Goal: Task Accomplishment & Management: Use online tool/utility

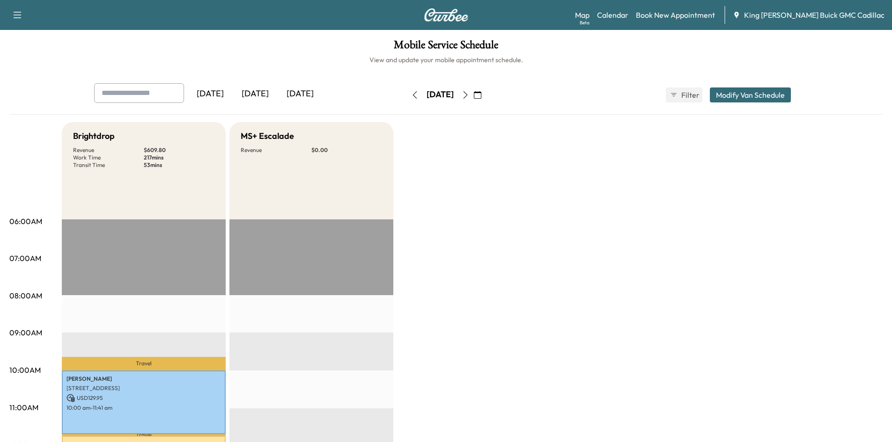
click at [469, 95] on icon "button" at bounding box center [465, 94] width 7 height 7
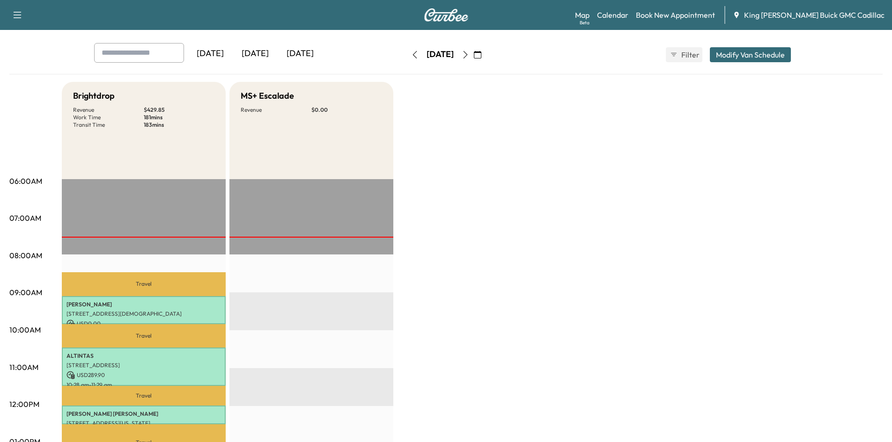
scroll to position [234, 0]
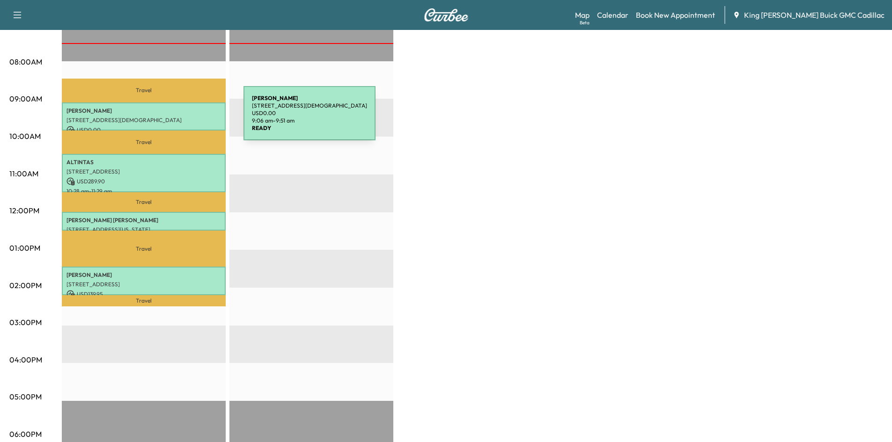
click at [173, 119] on p "201 CHURCH DR, MASTIC BEACH, NY, 11951 USA" at bounding box center [143, 120] width 155 height 7
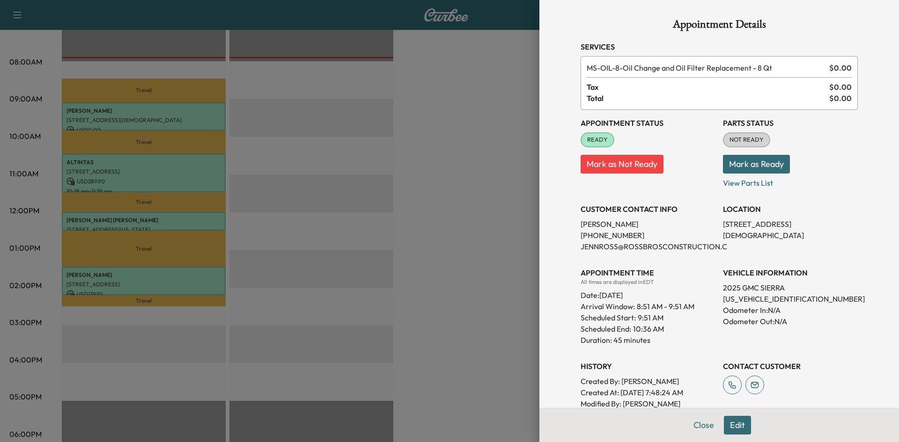
drag, startPoint x: 347, startPoint y: 180, endPoint x: 262, endPoint y: 176, distance: 85.8
click at [341, 177] on div at bounding box center [449, 221] width 899 height 442
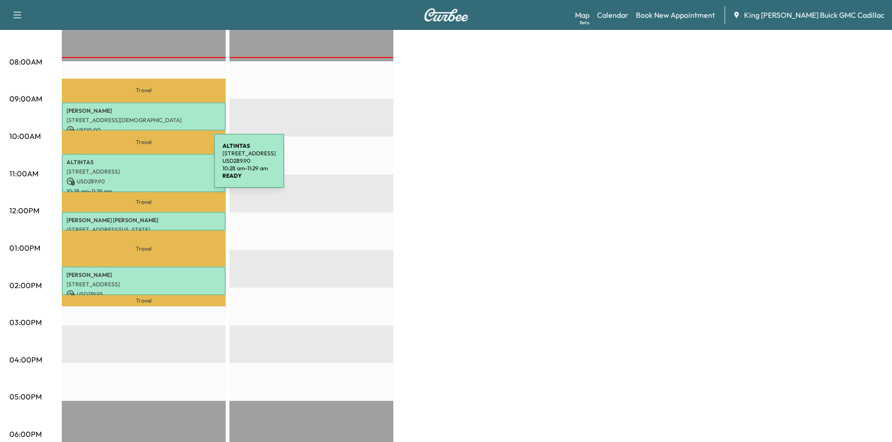
click at [144, 168] on p "712 EVERDELL AVE, WEST ISLIP, NY, 11795 USA" at bounding box center [143, 171] width 155 height 7
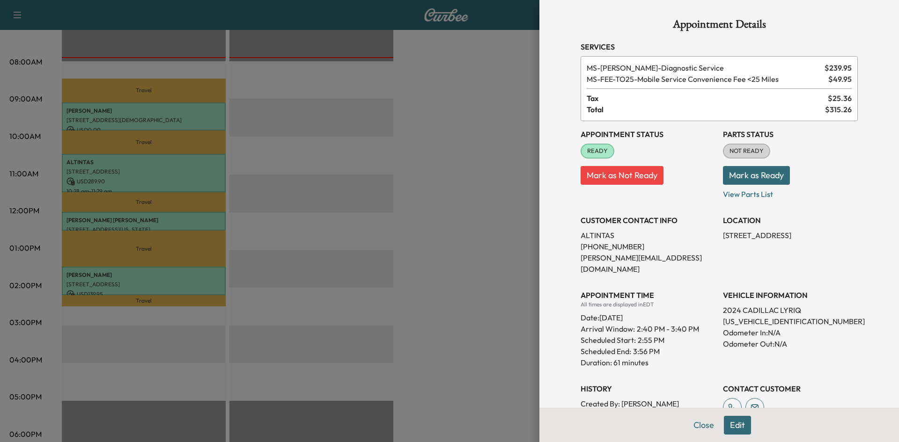
drag, startPoint x: 512, startPoint y: 121, endPoint x: 305, endPoint y: 136, distance: 207.5
click at [512, 121] on div at bounding box center [449, 221] width 899 height 442
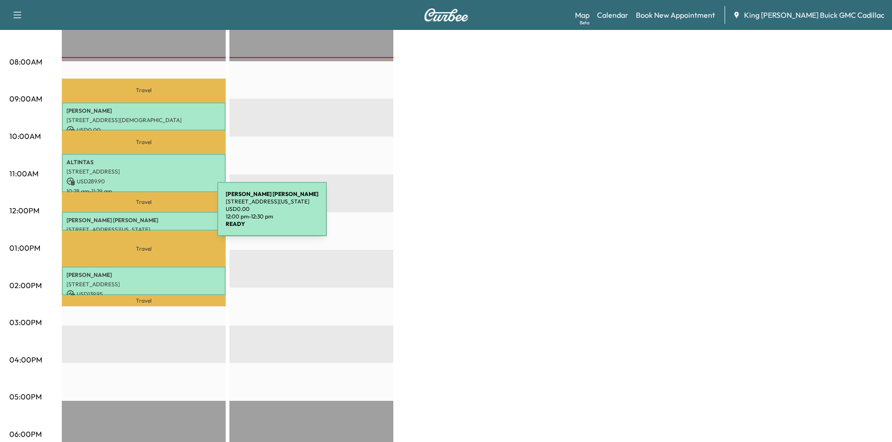
click at [147, 217] on p "MATTHEW PACCIONE" at bounding box center [143, 220] width 155 height 7
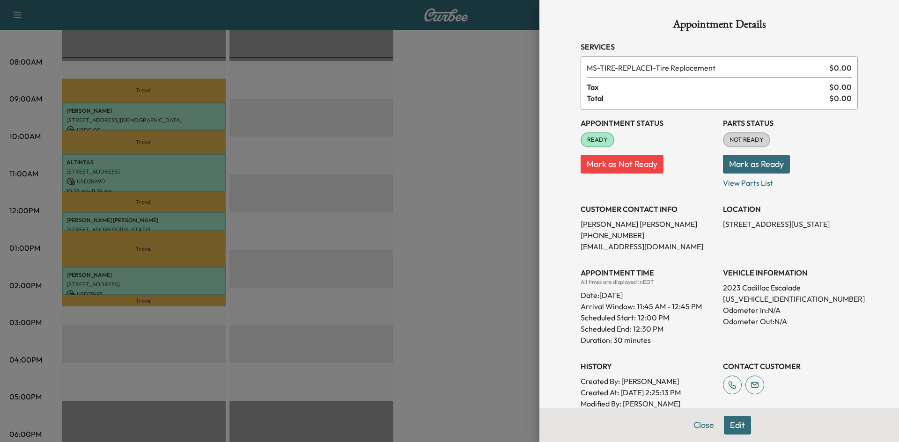
drag, startPoint x: 450, startPoint y: 142, endPoint x: 445, endPoint y: 145, distance: 6.3
click at [449, 143] on div at bounding box center [449, 221] width 899 height 442
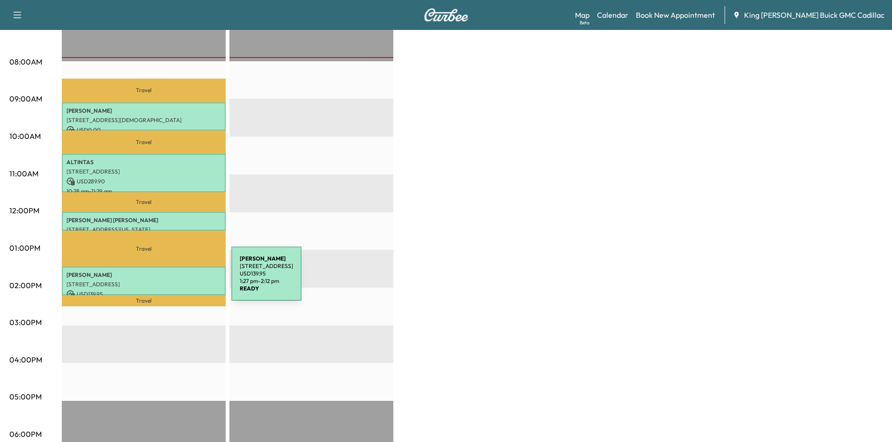
click at [162, 277] on div "MALANGONE 6 WATERVIEW LANE, EAST SETAUKET, NY, 11733 USA USD 139.95 1:27 pm - 2…" at bounding box center [144, 281] width 164 height 29
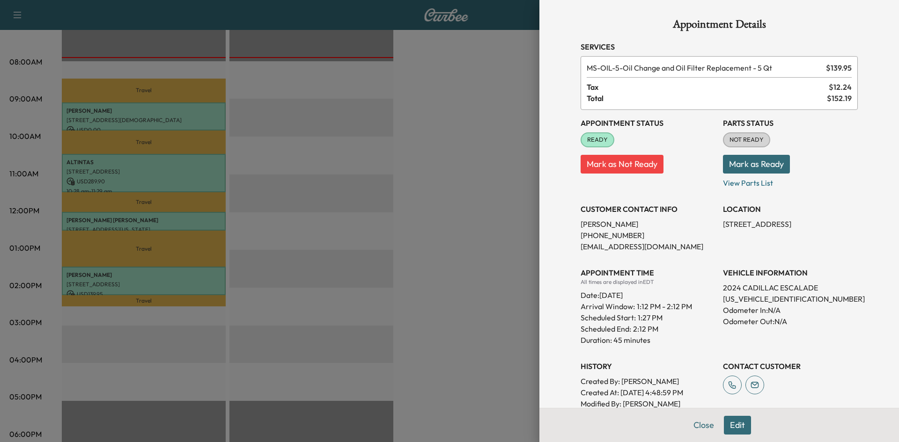
drag, startPoint x: 390, startPoint y: 147, endPoint x: 385, endPoint y: 153, distance: 7.3
click at [389, 148] on div at bounding box center [449, 221] width 899 height 442
